Goal: Information Seeking & Learning: Learn about a topic

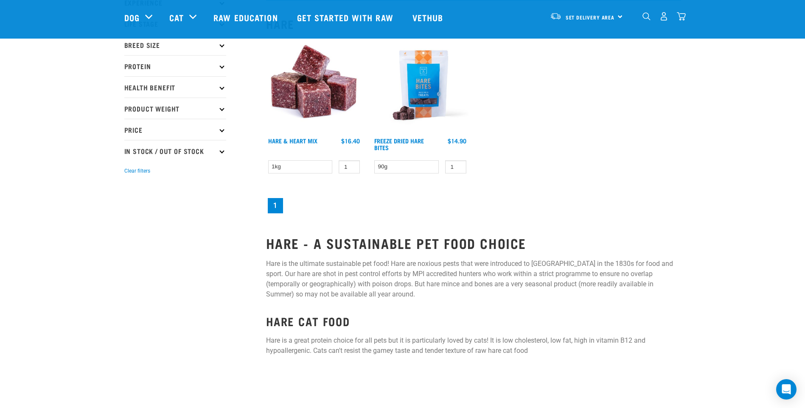
click at [314, 351] on p "Hare is a great protein choice for all pets but it is particularly loved by cat…" at bounding box center [473, 346] width 415 height 20
drag, startPoint x: 316, startPoint y: 349, endPoint x: 542, endPoint y: 353, distance: 225.9
click at [542, 353] on p "Hare is a great protein choice for all pets but it is particularly loved by cat…" at bounding box center [473, 346] width 415 height 20
click at [542, 354] on p "Hare is a great protein choice for all pets but it is particularly loved by cat…" at bounding box center [473, 346] width 415 height 20
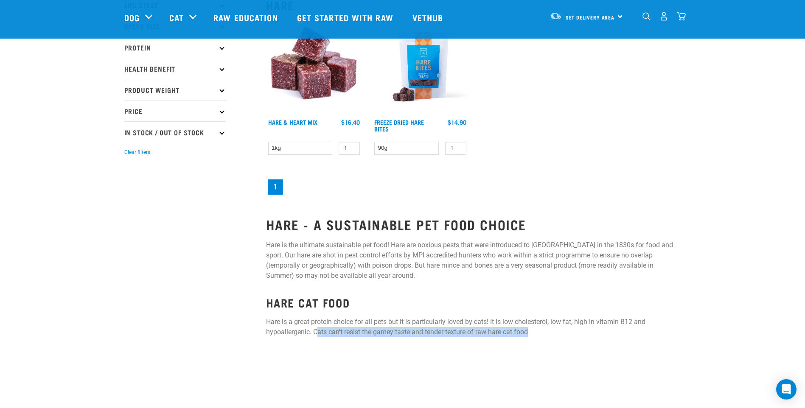
scroll to position [125, 0]
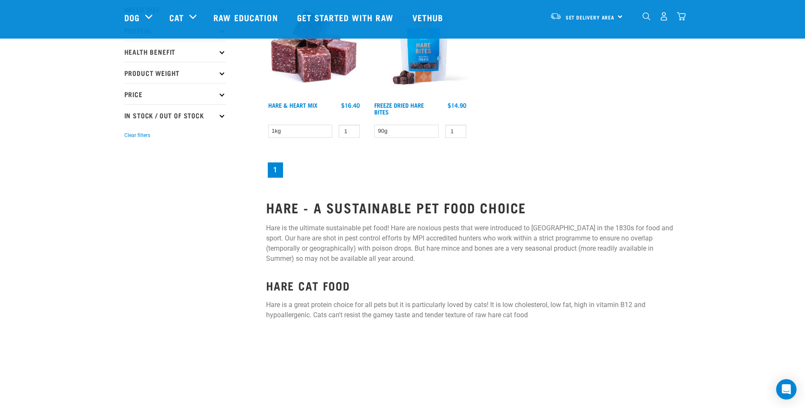
click at [432, 297] on div "SET YOUR DELIVERY AREA TO ADD ITEMS TO CART Set Delivery Area [GEOGRAPHIC_DATA]…" at bounding box center [473, 115] width 425 height 422
drag, startPoint x: 317, startPoint y: 315, endPoint x: 364, endPoint y: 318, distance: 46.8
click at [368, 318] on p "Hare is a great protein choice for all pets but it is particularly loved by cat…" at bounding box center [473, 310] width 415 height 20
click at [310, 314] on p "Hare is a great protein choice for all pets but it is particularly loved by cat…" at bounding box center [473, 310] width 415 height 20
drag, startPoint x: 313, startPoint y: 315, endPoint x: 537, endPoint y: 317, distance: 224.1
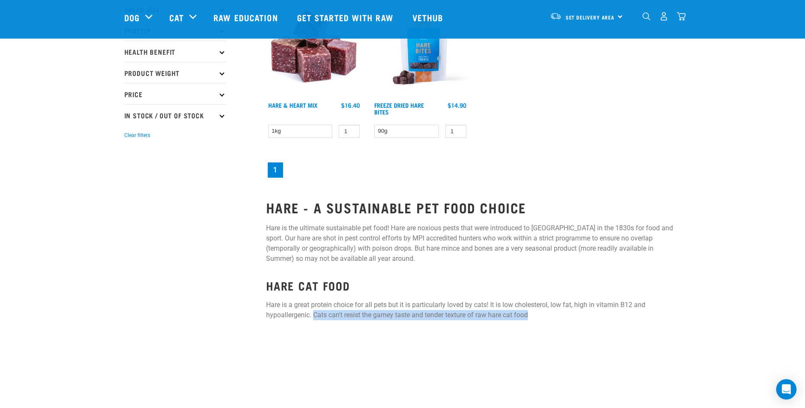
click at [538, 318] on p "Hare is a great protein choice for all pets but it is particularly loved by cat…" at bounding box center [473, 310] width 415 height 20
drag, startPoint x: 537, startPoint y: 317, endPoint x: 494, endPoint y: 315, distance: 43.3
copy p "Cats can't resist the gamey taste and tender texture of raw hare cat food"
